Goal: Information Seeking & Learning: Learn about a topic

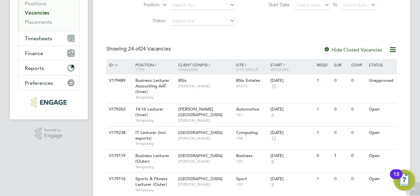
scroll to position [99, 0]
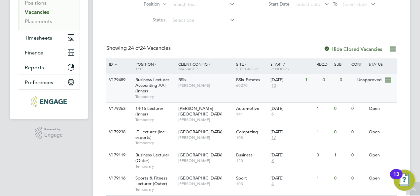
click at [166, 81] on span "Business Lecturer Accounting AAT (Inner)" at bounding box center [152, 85] width 34 height 17
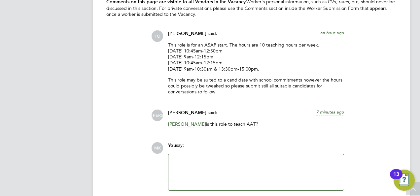
scroll to position [1319, 0]
